Goal: Transaction & Acquisition: Book appointment/travel/reservation

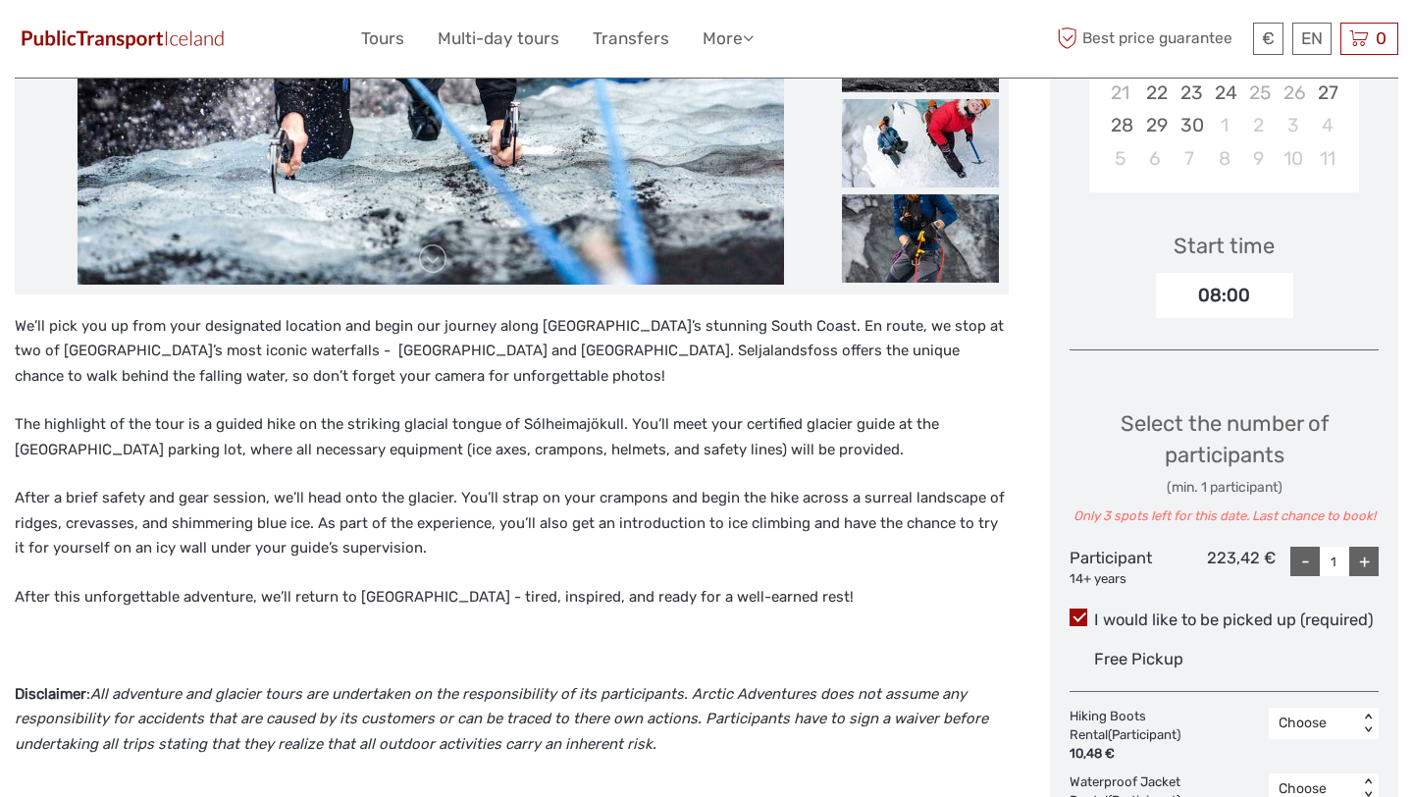
scroll to position [528, 0]
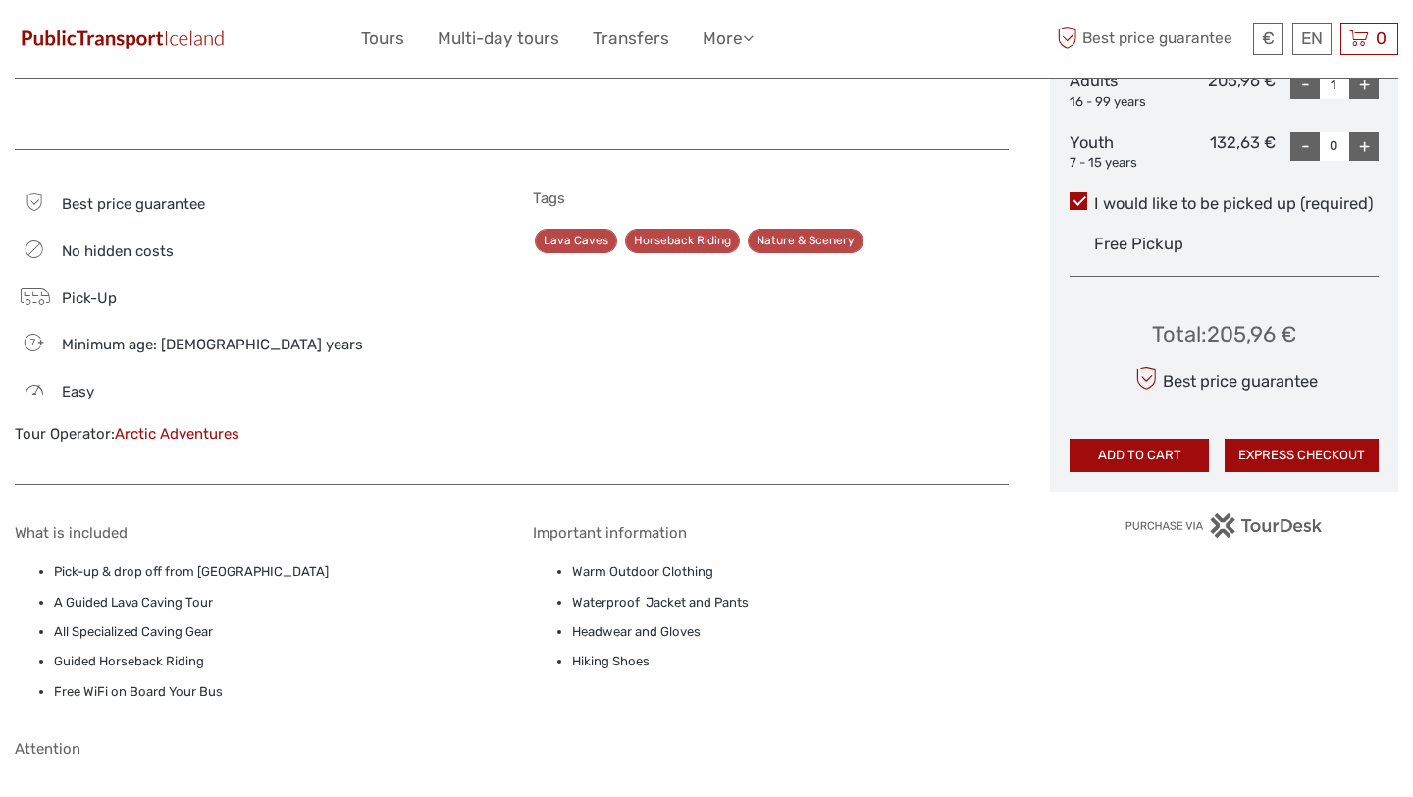
scroll to position [978, 0]
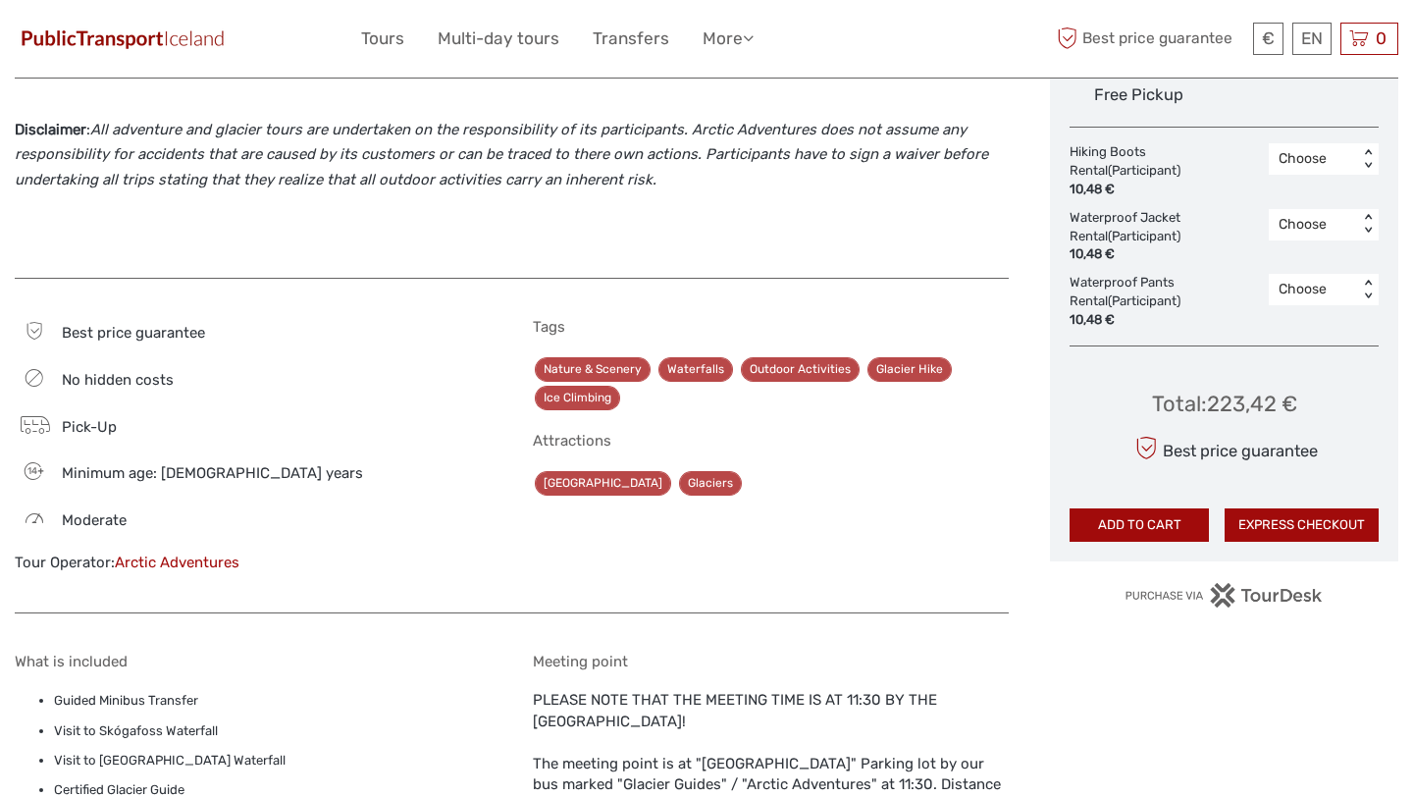
scroll to position [1114, 0]
